Goal: Task Accomplishment & Management: Manage account settings

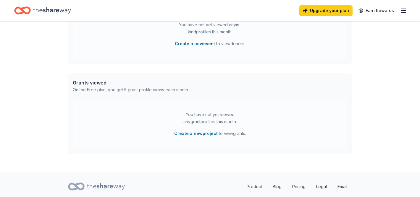
scroll to position [212, 0]
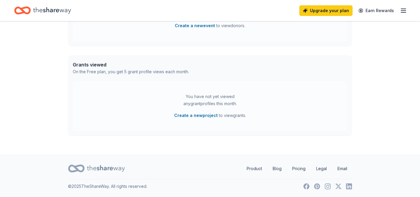
click at [404, 11] on line "button" at bounding box center [403, 11] width 5 height 0
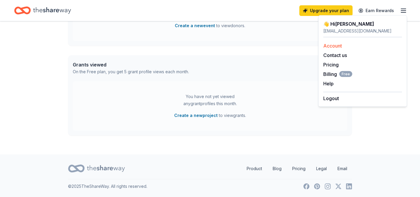
click at [335, 46] on link "Account" at bounding box center [333, 46] width 19 height 6
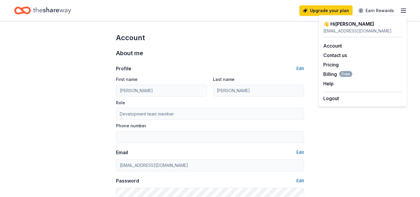
click at [243, 61] on div "Profile Edit First name Breanna Last name Luckadoo Role Development team member…" at bounding box center [210, 129] width 188 height 142
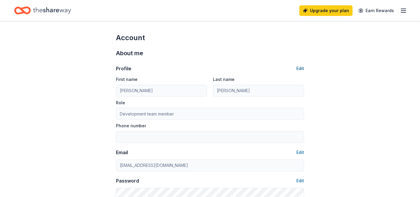
click at [301, 69] on button "Edit" at bounding box center [301, 68] width 8 height 7
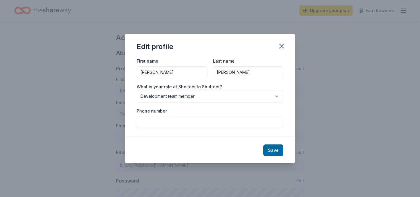
click at [209, 96] on span "Development team member" at bounding box center [206, 96] width 131 height 7
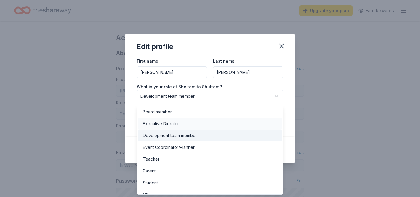
click at [197, 122] on div "Executive Director" at bounding box center [210, 124] width 144 height 12
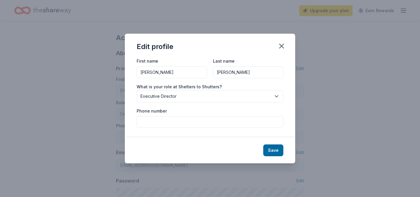
click at [276, 151] on button "Save" at bounding box center [274, 151] width 20 height 12
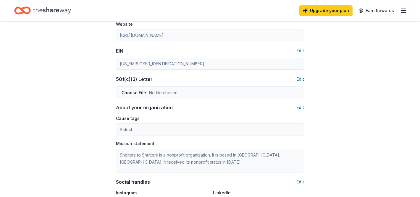
type input "Executive Director"
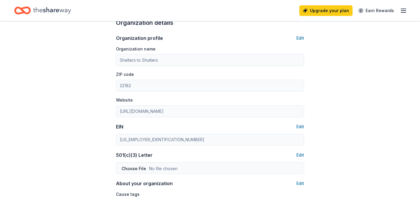
scroll to position [189, 0]
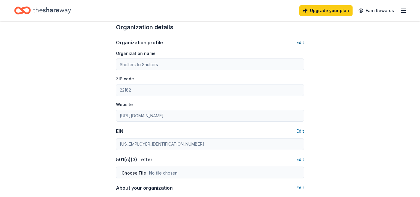
click at [300, 42] on button "Edit" at bounding box center [301, 42] width 8 height 7
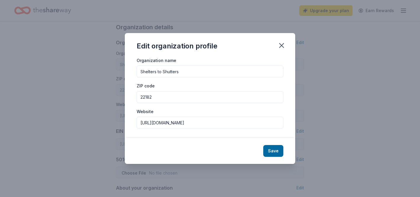
click at [220, 77] on input "Shelters to Shutters" at bounding box center [210, 72] width 147 height 12
type input "Entryway"
type input "80206"
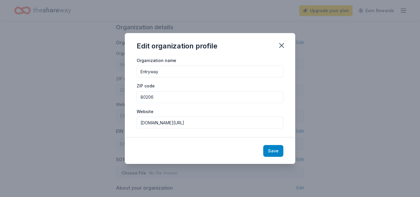
type input "www.entrywaytalent.org/denver"
click at [274, 152] on button "Save" at bounding box center [274, 151] width 20 height 12
click at [270, 150] on div "Save" at bounding box center [210, 151] width 171 height 26
click at [280, 46] on icon "button" at bounding box center [282, 45] width 8 height 8
click at [276, 153] on div "Save" at bounding box center [210, 151] width 171 height 26
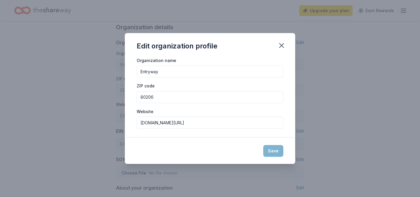
type input "Entryway"
type input "80206"
type input "[DOMAIN_NAME][URL]"
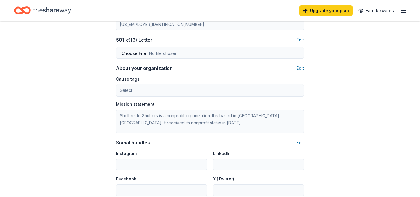
scroll to position [310, 0]
click at [301, 66] on button "Edit" at bounding box center [301, 67] width 8 height 7
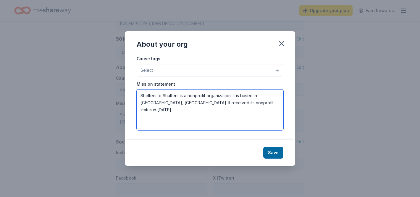
click at [234, 103] on textarea "Shelters to Shutters is a nonprofit organization. It is based in Vienna, VA. It…" at bounding box center [210, 110] width 147 height 41
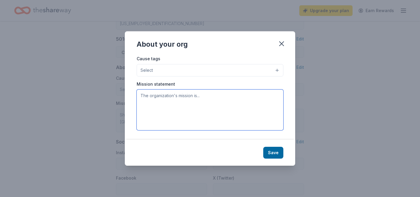
paste textarea "Entryway is a national 501c3 organization that transitions individuals and fami…"
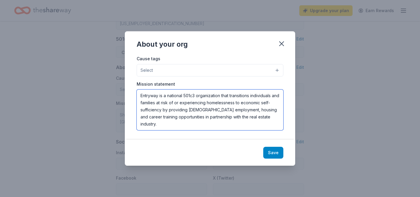
type textarea "Entryway is a national 501c3 organization that transitions individuals and fami…"
click at [279, 155] on button "Save" at bounding box center [274, 153] width 20 height 12
click at [277, 71] on button "Select" at bounding box center [210, 70] width 147 height 12
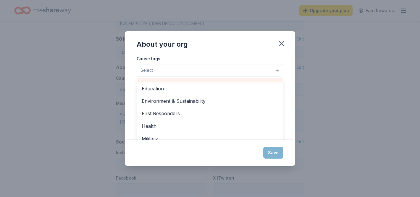
type textarea "Entryway is a national 501c3 organization that transitions individuals and fami…"
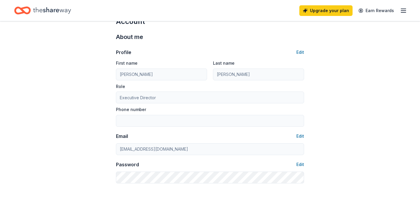
scroll to position [0, 0]
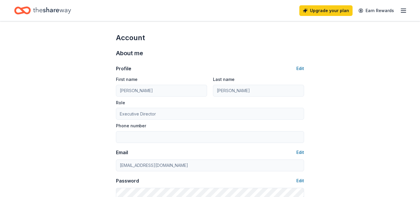
click at [42, 6] on icon "Home" at bounding box center [52, 10] width 38 height 12
click at [401, 12] on icon "button" at bounding box center [403, 10] width 7 height 7
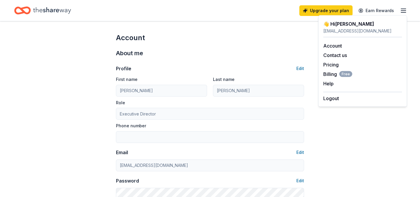
click at [60, 15] on icon "Home" at bounding box center [52, 10] width 38 height 12
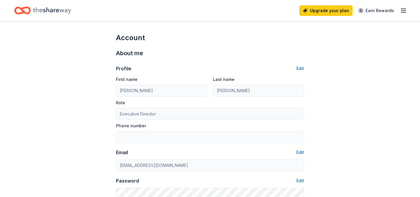
click at [56, 11] on icon "Home" at bounding box center [52, 10] width 38 height 7
click at [27, 9] on icon "Home" at bounding box center [22, 11] width 17 height 14
click at [41, 10] on icon "Home" at bounding box center [52, 10] width 38 height 12
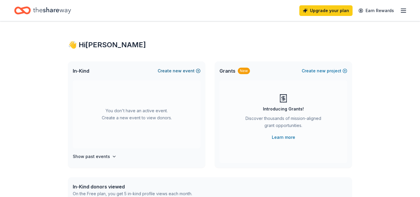
click at [186, 70] on button "Create new event" at bounding box center [179, 71] width 43 height 7
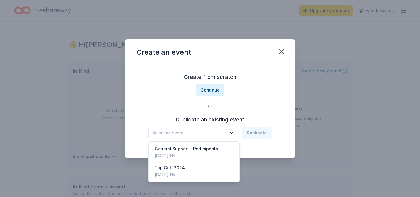
click at [203, 131] on span "Select an event" at bounding box center [189, 133] width 74 height 7
click at [201, 171] on div "Top Golf [DATE], 2024 · [GEOGRAPHIC_DATA]" at bounding box center [194, 171] width 88 height 19
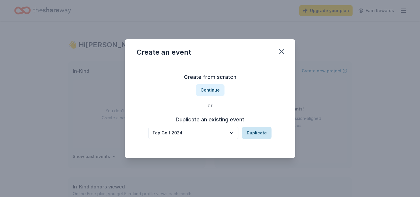
click at [253, 136] on button "Duplicate" at bounding box center [257, 133] width 30 height 12
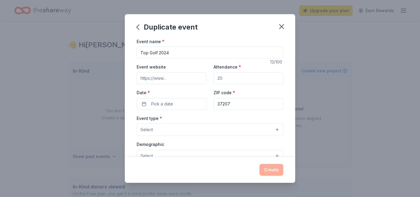
click at [186, 49] on input "Top Golf 2024" at bounding box center [210, 53] width 147 height 12
click at [187, 54] on input "Top Golf 2024" at bounding box center [210, 53] width 147 height 12
type input "Top Golf 2025"
click at [208, 33] on div "Duplicate event" at bounding box center [210, 26] width 171 height 24
click at [175, 79] on input "Event website" at bounding box center [172, 79] width 70 height 12
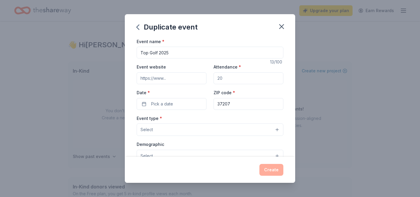
click at [175, 79] on input "Event website" at bounding box center [172, 79] width 70 height 12
click at [226, 41] on div "Event name * Top Golf 2025" at bounding box center [210, 48] width 147 height 21
click at [228, 83] on input "Attendance *" at bounding box center [249, 79] width 70 height 12
click at [227, 78] on input "Attendance *" at bounding box center [249, 79] width 70 height 12
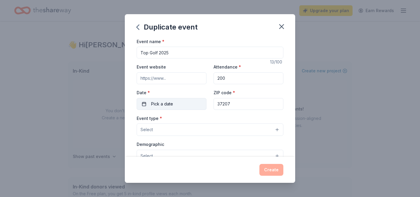
type input "200"
click at [192, 105] on button "Pick a date" at bounding box center [172, 104] width 70 height 12
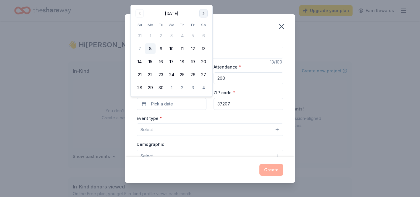
click at [204, 15] on button "Go to next month" at bounding box center [204, 13] width 8 height 8
click at [183, 62] on button "16" at bounding box center [182, 62] width 11 height 11
click at [184, 62] on button "16" at bounding box center [182, 62] width 11 height 11
click at [183, 63] on button "16" at bounding box center [182, 62] width 11 height 11
click at [237, 107] on input "37207" at bounding box center [249, 104] width 70 height 12
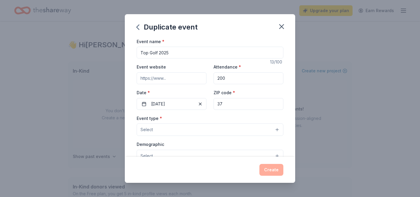
type input "3"
type input "80206"
click at [204, 112] on div "Event name * Top Golf 2025 13 /100 Event website Attendance * 200 Date * 10/16/…" at bounding box center [210, 175] width 147 height 274
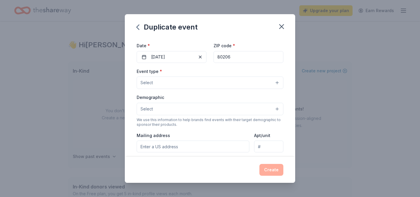
scroll to position [52, 0]
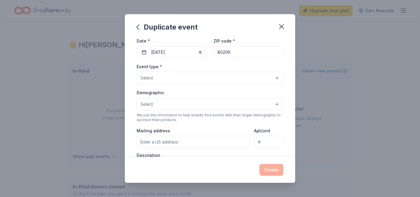
click at [205, 76] on button "Select" at bounding box center [210, 78] width 147 height 12
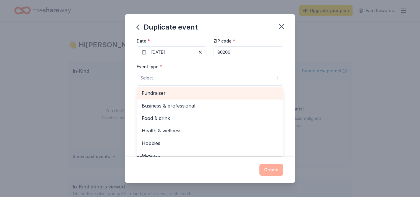
click at [200, 93] on span "Fundraiser" at bounding box center [210, 93] width 137 height 8
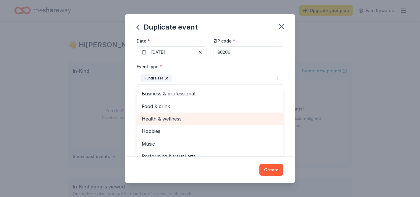
scroll to position [7, 0]
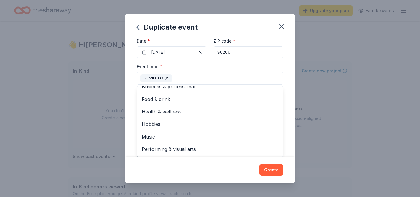
click at [133, 104] on div "Event name * Top Golf 2025 13 /100 Event website Attendance * 200 Date * 10/16/…" at bounding box center [210, 98] width 171 height 120
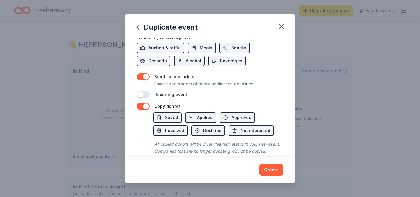
scroll to position [219, 0]
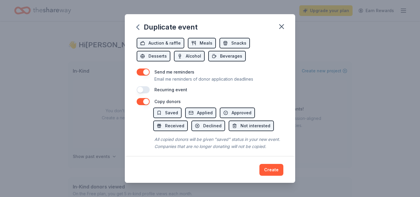
click at [146, 71] on button "button" at bounding box center [143, 72] width 13 height 7
click at [145, 103] on button "button" at bounding box center [143, 101] width 13 height 7
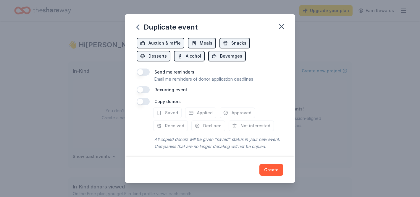
click at [145, 103] on button "button" at bounding box center [143, 101] width 13 height 7
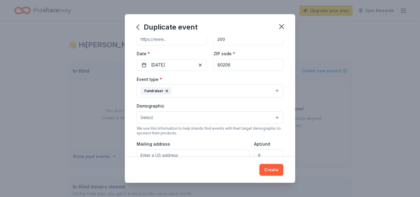
scroll to position [0, 0]
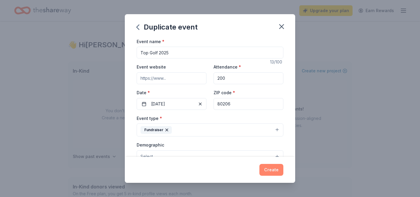
click at [275, 172] on button "Create" at bounding box center [272, 170] width 24 height 12
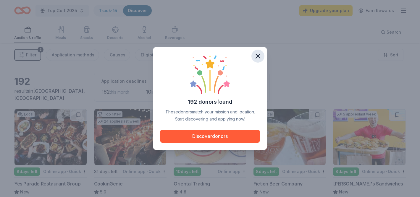
click at [258, 57] on icon "button" at bounding box center [258, 56] width 8 height 8
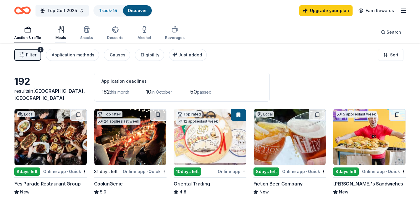
click at [62, 32] on icon "button" at bounding box center [60, 29] width 7 height 7
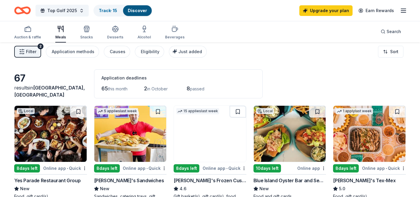
scroll to position [1, 0]
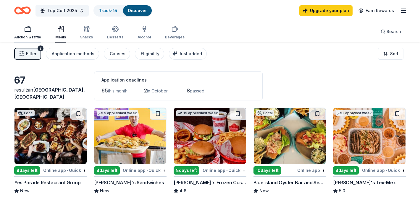
click at [31, 38] on div "Auction & raffle" at bounding box center [27, 37] width 27 height 5
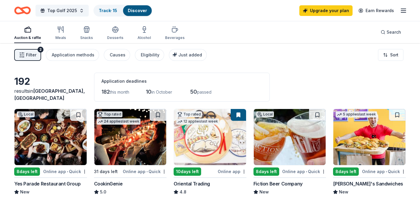
click at [34, 55] on span "Filter" at bounding box center [31, 55] width 10 height 7
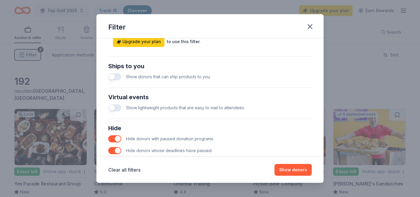
scroll to position [311, 0]
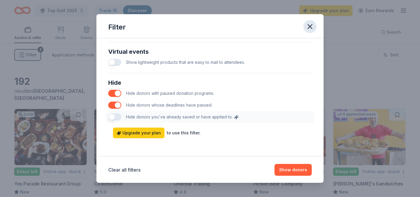
click at [310, 25] on icon "button" at bounding box center [310, 27] width 8 height 8
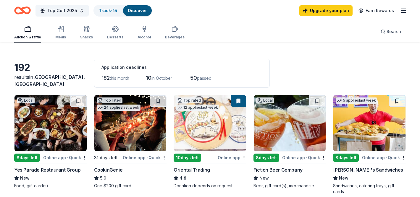
scroll to position [0, 0]
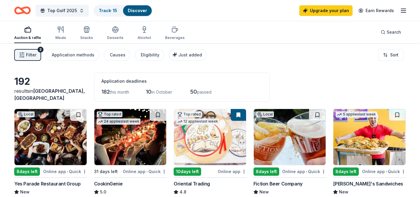
click at [389, 57] on html "Top Golf 2025 Track · 15 Discover Upgrade your plan Earn Rewards Auction & raff…" at bounding box center [210, 98] width 420 height 197
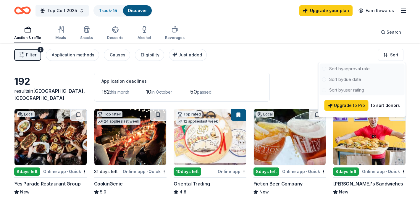
click at [364, 45] on html "Top Golf 2025 Track · 15 Discover Upgrade your plan Earn Rewards Auction & raff…" at bounding box center [210, 98] width 420 height 197
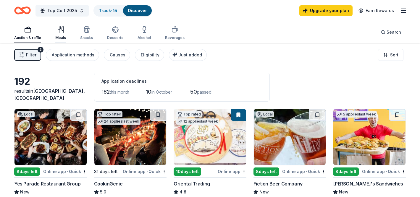
click at [58, 33] on div "Meals" at bounding box center [60, 33] width 11 height 14
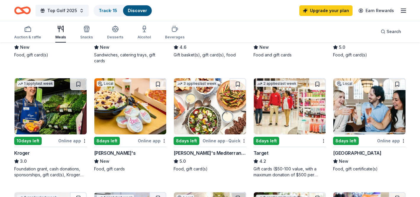
scroll to position [102, 0]
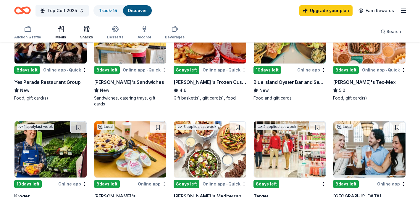
click at [83, 34] on div "Snacks" at bounding box center [86, 32] width 13 height 14
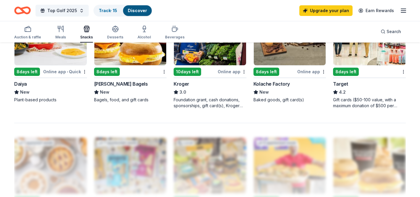
scroll to position [444, 0]
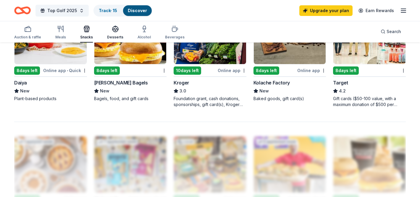
click at [112, 28] on icon "button" at bounding box center [115, 28] width 7 height 7
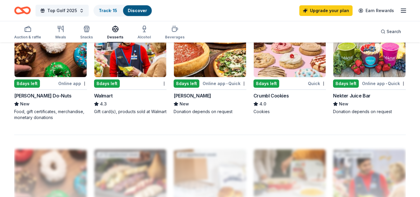
scroll to position [362, 0]
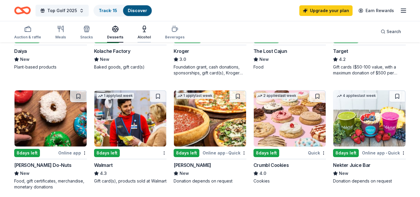
click at [144, 29] on icon "button" at bounding box center [144, 28] width 7 height 7
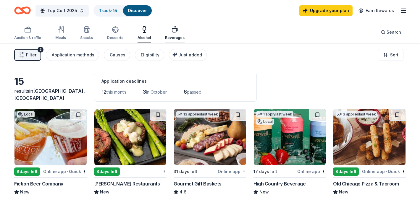
click at [171, 30] on icon "button" at bounding box center [174, 29] width 7 height 7
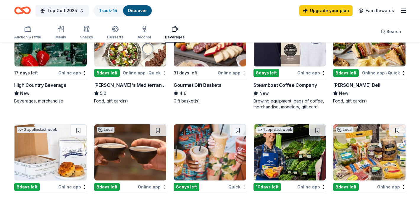
scroll to position [99, 0]
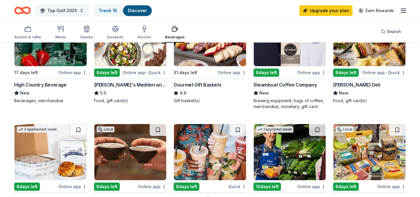
click at [277, 65] on img at bounding box center [290, 38] width 72 height 56
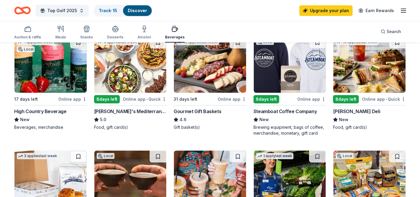
scroll to position [0, 0]
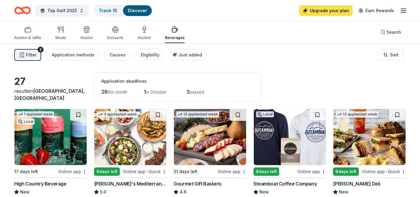
click at [318, 11] on link "Upgrade your plan" at bounding box center [326, 10] width 53 height 11
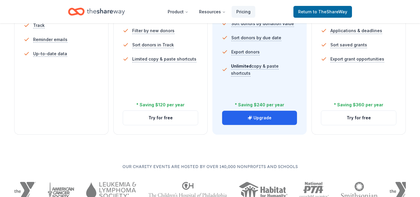
scroll to position [236, 0]
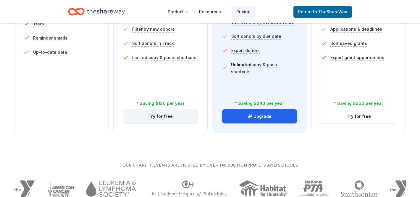
click at [162, 115] on button "Try for free" at bounding box center [160, 117] width 75 height 14
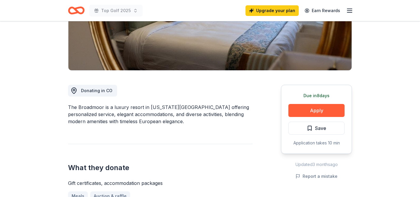
scroll to position [110, 0]
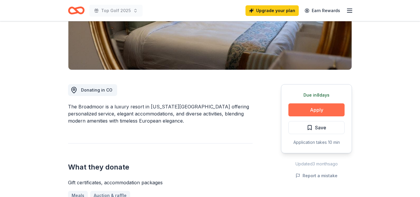
click at [306, 110] on button "Apply" at bounding box center [317, 110] width 56 height 13
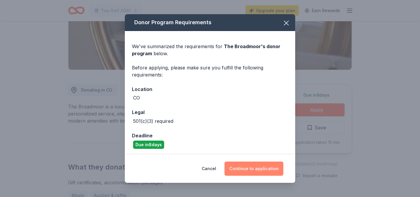
click at [244, 171] on button "Continue to application" at bounding box center [254, 169] width 59 height 14
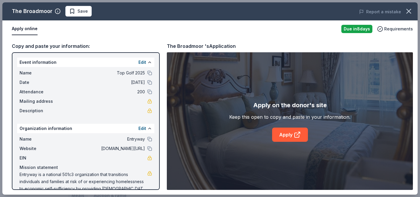
scroll to position [10, 0]
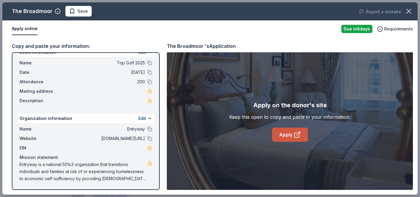
click at [284, 139] on link "Apply" at bounding box center [290, 135] width 36 height 14
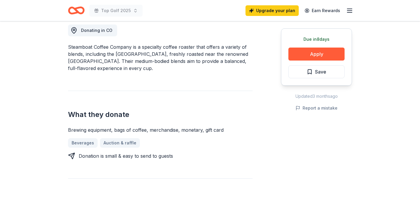
scroll to position [170, 0]
click at [319, 54] on button "Apply" at bounding box center [317, 54] width 56 height 13
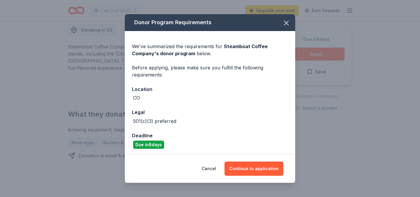
scroll to position [1, 0]
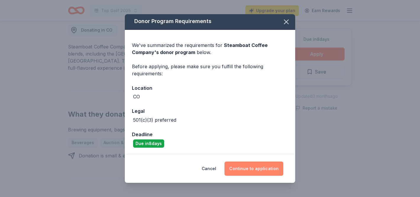
click at [244, 168] on button "Continue to application" at bounding box center [254, 169] width 59 height 14
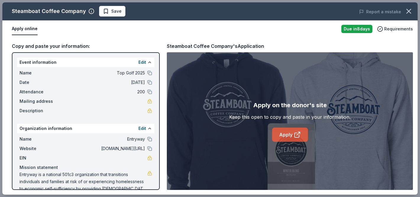
click at [288, 133] on link "Apply" at bounding box center [290, 135] width 36 height 14
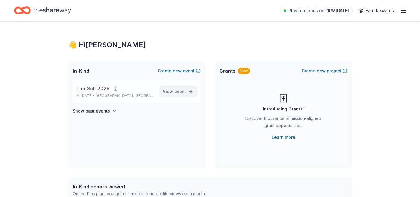
click at [170, 94] on span "View event" at bounding box center [174, 91] width 23 height 7
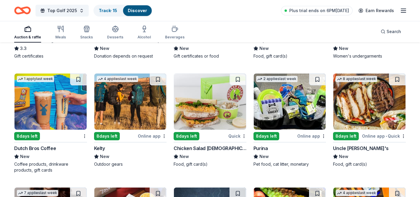
scroll to position [2741, 0]
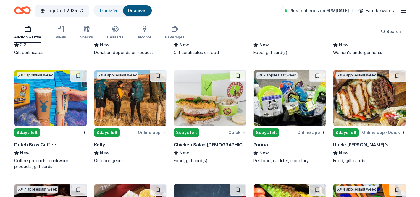
click at [149, 95] on img at bounding box center [130, 98] width 72 height 56
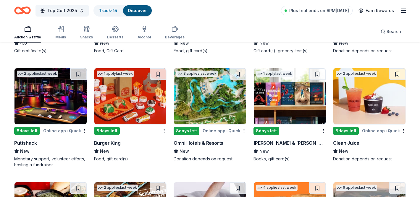
scroll to position [2966, 0]
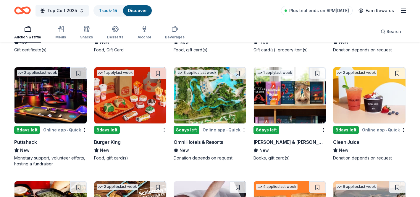
click at [214, 102] on img at bounding box center [210, 96] width 72 height 56
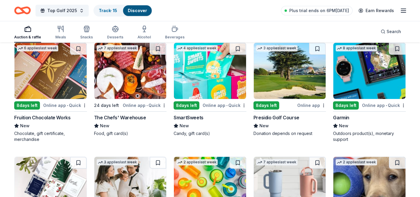
scroll to position [3677, 0]
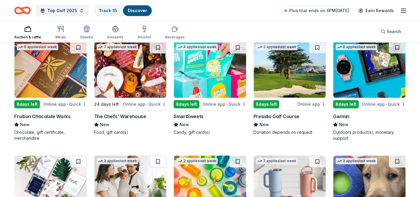
click at [354, 76] on img at bounding box center [370, 70] width 72 height 56
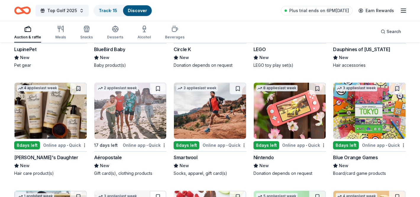
scroll to position [3995, 0]
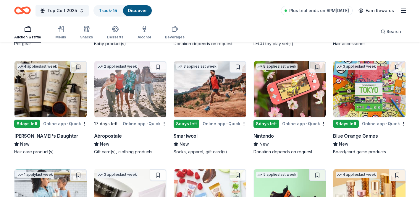
click at [228, 94] on img at bounding box center [210, 89] width 72 height 56
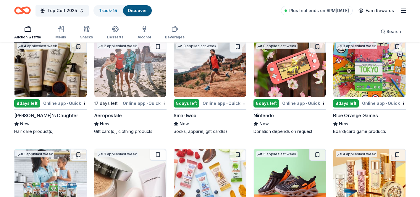
scroll to position [4015, 0]
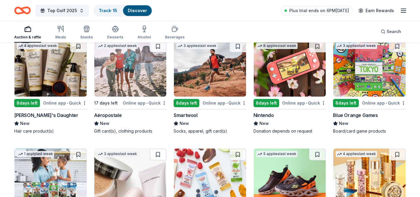
click at [276, 75] on img at bounding box center [290, 69] width 72 height 56
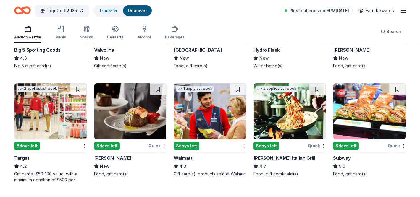
scroll to position [2273, 0]
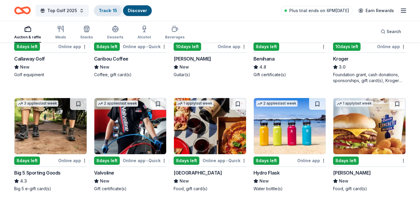
drag, startPoint x: 59, startPoint y: 30, endPoint x: 94, endPoint y: 13, distance: 38.7
click at [59, 30] on icon "button" at bounding box center [59, 29] width 0 height 6
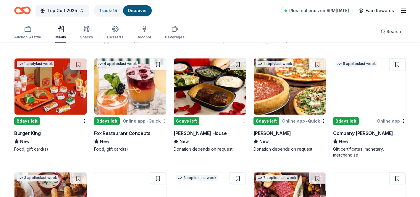
scroll to position [502, 0]
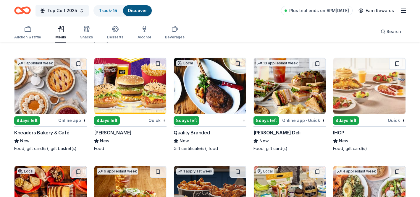
click at [5, 7] on div "Top Golf 2025 Track · 15 Discover Plus trial ends on 6PM, 9/15 Earn Rewards" at bounding box center [210, 10] width 420 height 21
click at [22, 8] on icon "Home" at bounding box center [25, 10] width 9 height 6
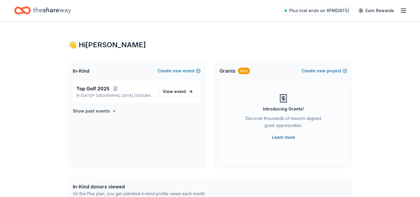
click at [290, 138] on link "Learn more" at bounding box center [283, 137] width 23 height 7
click at [171, 94] on span "View event" at bounding box center [174, 91] width 23 height 7
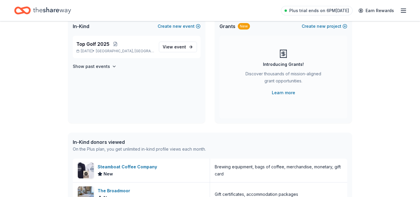
scroll to position [59, 0]
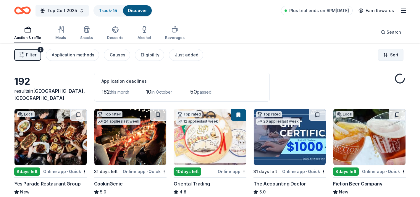
click at [393, 56] on html "Top Golf 2025 Track · 15 Discover Plus trial ends on 6PM, 9/15 Earn Rewards Auc…" at bounding box center [210, 98] width 420 height 197
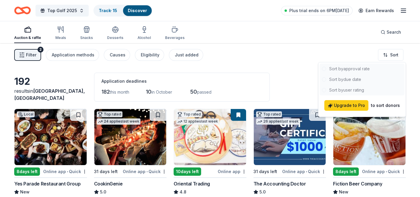
click at [286, 76] on html "Top Golf 2025 Track · 15 Discover Plus trial ends on 6PM, 9/15 Earn Rewards Auc…" at bounding box center [210, 98] width 420 height 197
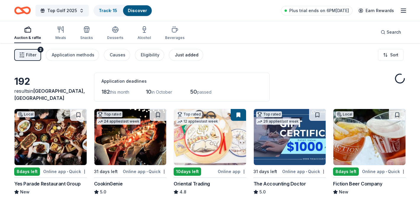
click at [177, 55] on div "Just added" at bounding box center [187, 55] width 24 height 7
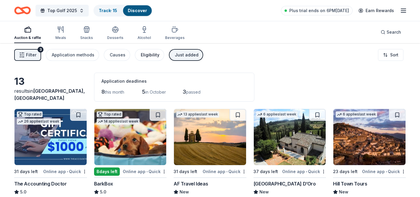
click at [141, 53] on div "Eligibility" at bounding box center [150, 55] width 19 height 7
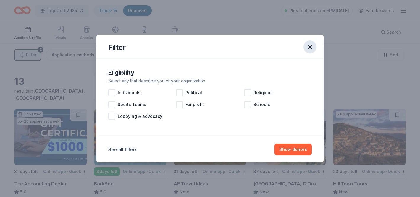
click at [309, 44] on icon "button" at bounding box center [310, 47] width 8 height 8
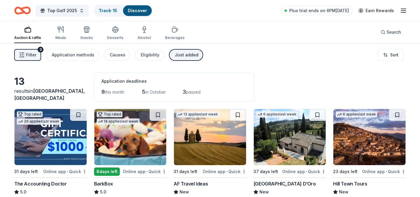
click at [29, 57] on span "Filter" at bounding box center [31, 55] width 10 height 7
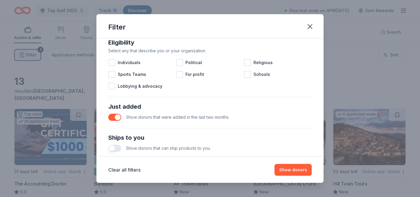
scroll to position [222, 0]
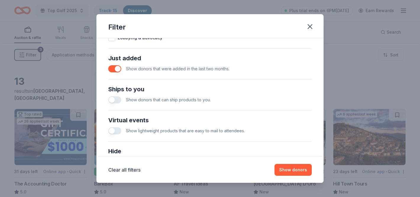
click at [315, 20] on div "Filter" at bounding box center [210, 26] width 227 height 24
click at [314, 26] on icon "button" at bounding box center [310, 27] width 8 height 8
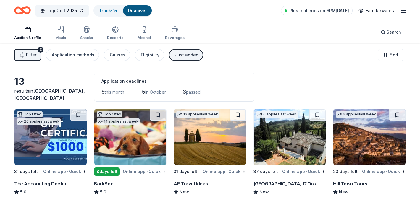
click at [177, 56] on div "Just added" at bounding box center [187, 55] width 24 height 7
click at [60, 38] on div "Meals" at bounding box center [60, 38] width 11 height 5
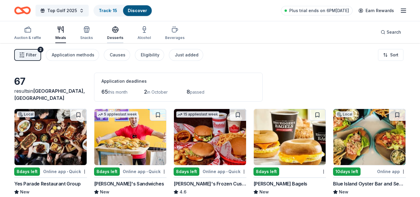
click at [111, 36] on div "Desserts" at bounding box center [115, 38] width 16 height 5
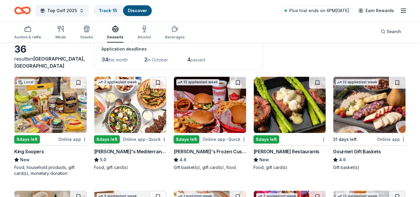
scroll to position [34, 0]
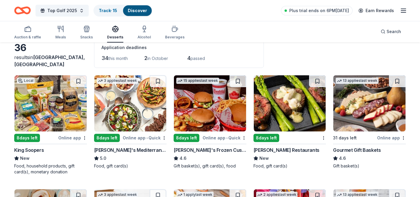
click at [199, 56] on span "passed" at bounding box center [198, 58] width 15 height 5
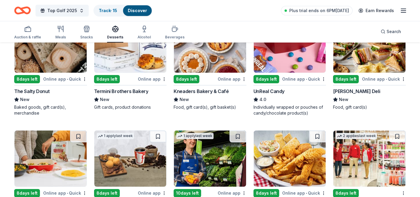
scroll to position [0, 0]
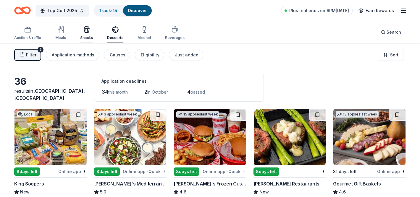
click at [86, 38] on div "Snacks" at bounding box center [86, 38] width 13 height 5
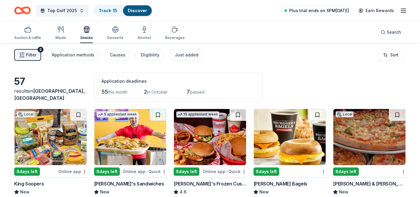
click at [330, 7] on link "Plus trial ends on 6PM, 9/15" at bounding box center [317, 10] width 72 height 9
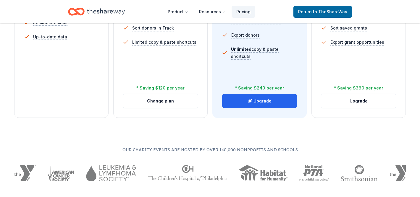
scroll to position [252, 0]
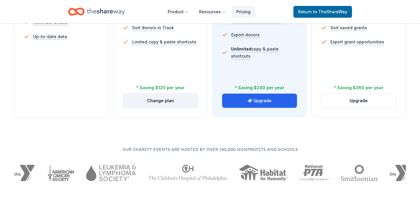
click at [171, 102] on button "Change plan" at bounding box center [160, 101] width 75 height 14
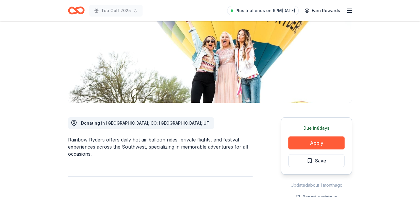
scroll to position [96, 0]
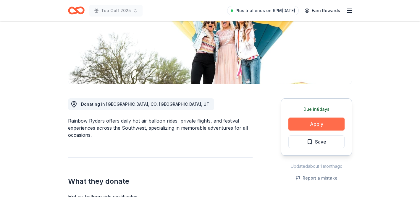
click at [307, 124] on button "Apply" at bounding box center [317, 124] width 56 height 13
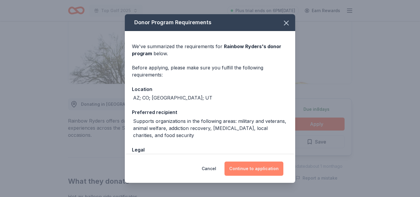
click at [259, 165] on button "Continue to application" at bounding box center [254, 169] width 59 height 14
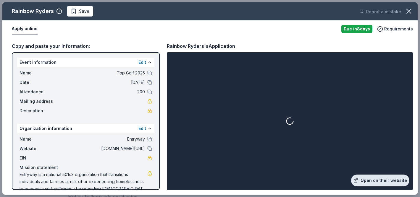
click at [376, 176] on link "Open on their website" at bounding box center [380, 181] width 58 height 12
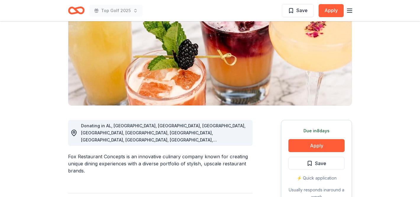
scroll to position [95, 0]
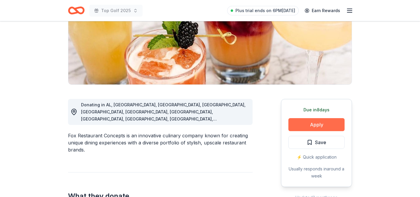
click at [311, 128] on button "Apply" at bounding box center [317, 124] width 56 height 13
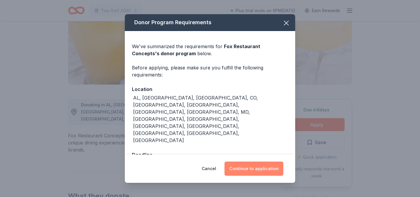
click at [265, 162] on button "Continue to application" at bounding box center [254, 169] width 59 height 14
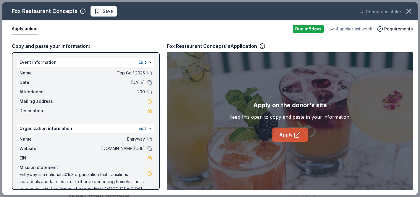
click at [286, 135] on link "Apply" at bounding box center [290, 135] width 36 height 14
click at [285, 135] on link "Apply" at bounding box center [290, 135] width 36 height 14
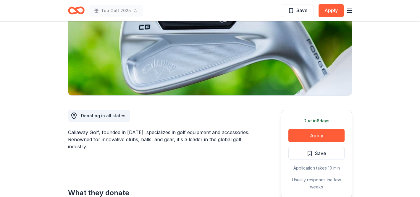
scroll to position [98, 0]
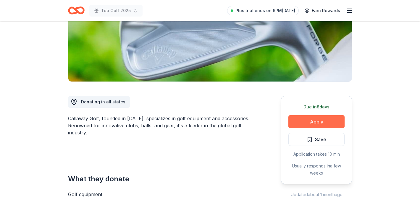
click at [310, 121] on button "Apply" at bounding box center [317, 121] width 56 height 13
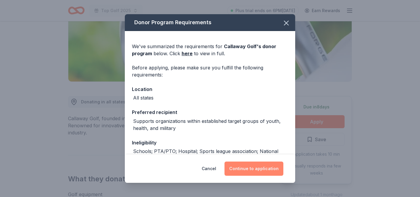
click at [258, 168] on button "Continue to application" at bounding box center [254, 169] width 59 height 14
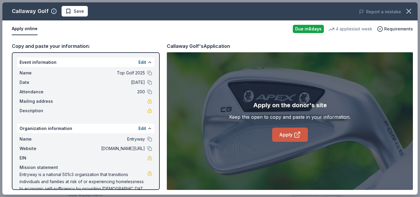
click at [307, 134] on link "Apply" at bounding box center [290, 135] width 36 height 14
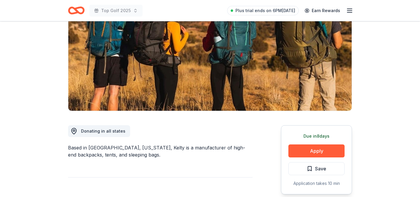
scroll to position [93, 0]
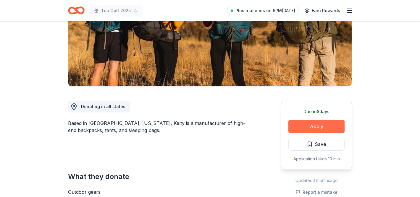
click at [307, 124] on button "Apply" at bounding box center [317, 126] width 56 height 13
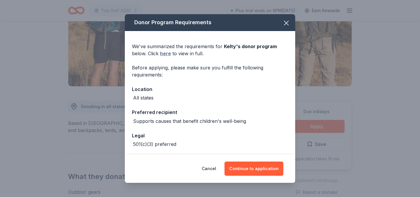
click at [163, 54] on link "here" at bounding box center [165, 53] width 11 height 7
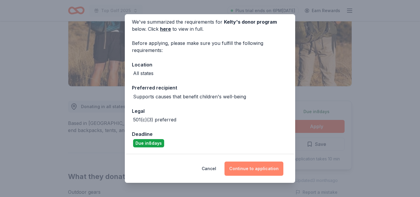
click at [258, 169] on button "Continue to application" at bounding box center [254, 169] width 59 height 14
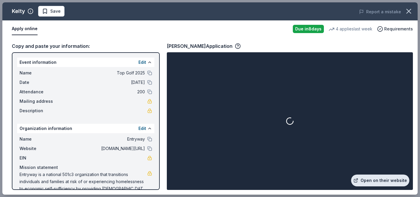
click at [365, 176] on link "Open on their website" at bounding box center [380, 181] width 58 height 12
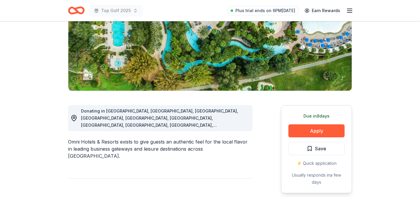
scroll to position [112, 0]
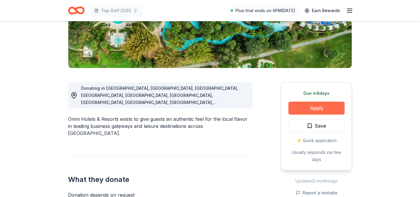
click at [311, 113] on button "Apply" at bounding box center [317, 108] width 56 height 13
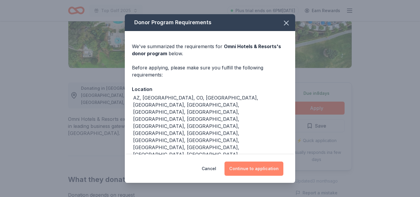
click at [261, 167] on button "Continue to application" at bounding box center [254, 169] width 59 height 14
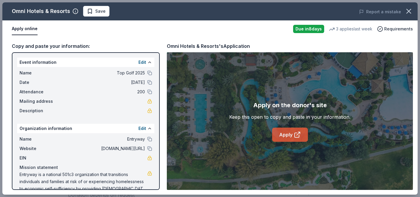
click at [286, 128] on link "Apply" at bounding box center [290, 135] width 36 height 14
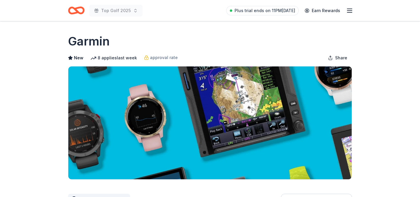
scroll to position [111, 0]
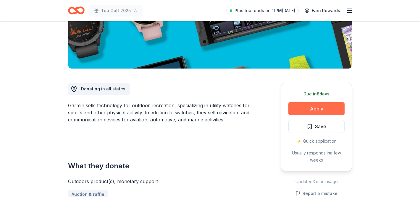
click at [306, 107] on button "Apply" at bounding box center [317, 108] width 56 height 13
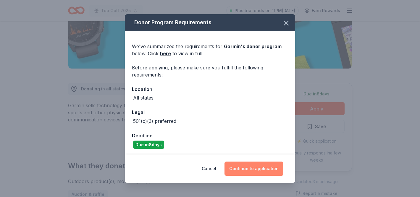
click at [255, 171] on button "Continue to application" at bounding box center [254, 169] width 59 height 14
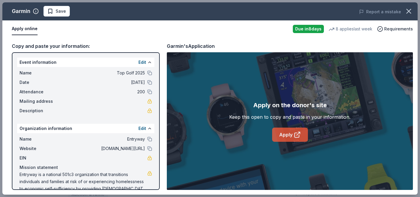
click at [284, 137] on link "Apply" at bounding box center [290, 135] width 36 height 14
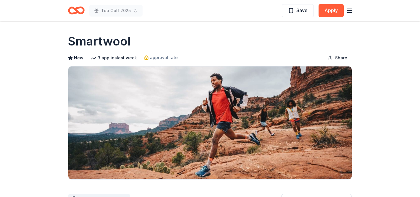
scroll to position [112, 0]
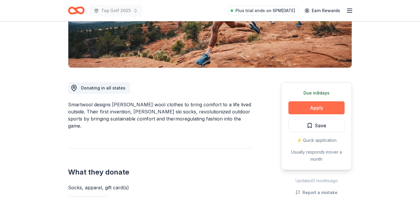
click at [312, 111] on button "Apply" at bounding box center [317, 108] width 56 height 13
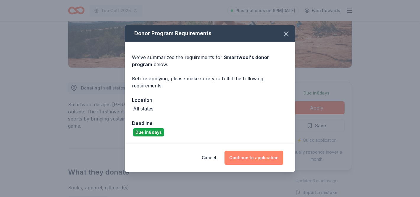
click at [270, 156] on button "Continue to application" at bounding box center [254, 158] width 59 height 14
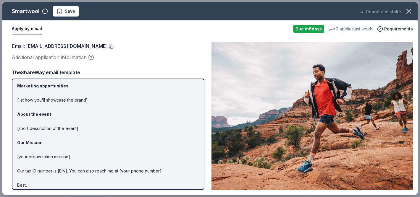
scroll to position [0, 0]
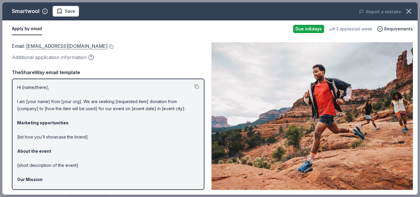
click at [81, 45] on link "customerservice@smartwool.com" at bounding box center [67, 46] width 82 height 8
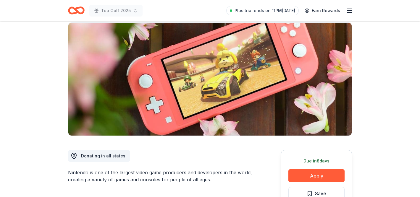
scroll to position [90, 0]
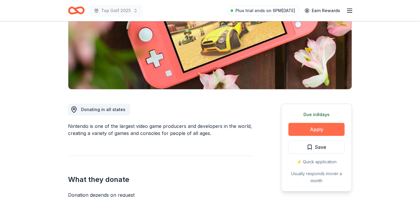
click at [319, 132] on button "Apply" at bounding box center [317, 129] width 56 height 13
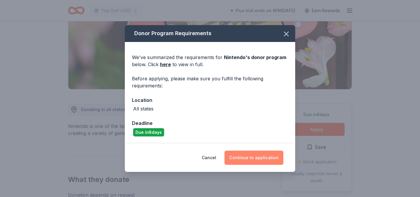
click at [266, 160] on button "Continue to application" at bounding box center [254, 158] width 59 height 14
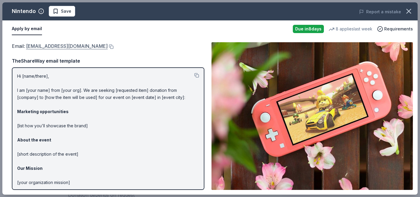
click at [108, 47] on link "[EMAIL_ADDRESS][DOMAIN_NAME]" at bounding box center [67, 46] width 82 height 8
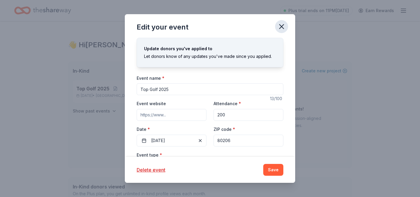
click at [282, 25] on icon "button" at bounding box center [282, 27] width 8 height 8
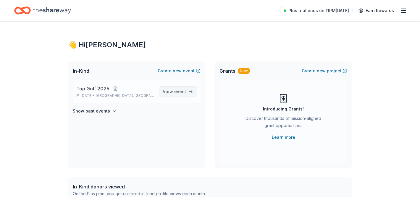
click at [182, 90] on span "event" at bounding box center [180, 91] width 12 height 5
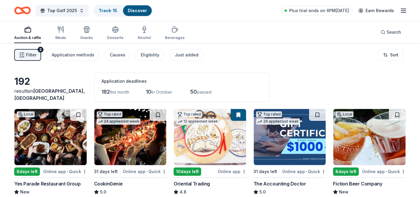
scroll to position [30, 0]
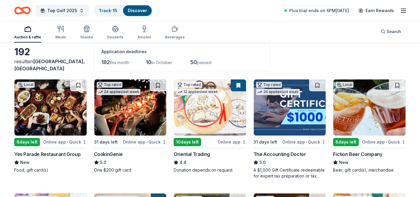
click at [60, 121] on img at bounding box center [51, 108] width 72 height 56
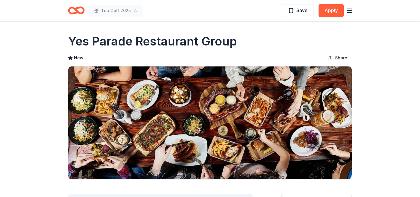
scroll to position [19, 0]
